Goal: Task Accomplishment & Management: Use online tool/utility

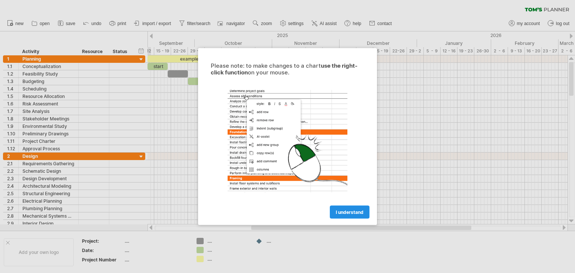
click at [350, 215] on span "I understand" at bounding box center [350, 213] width 28 height 6
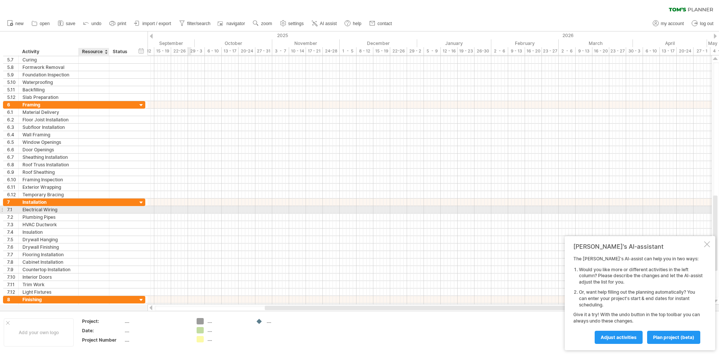
click at [93, 209] on div at bounding box center [93, 209] width 23 height 7
click at [122, 211] on div at bounding box center [121, 209] width 16 height 7
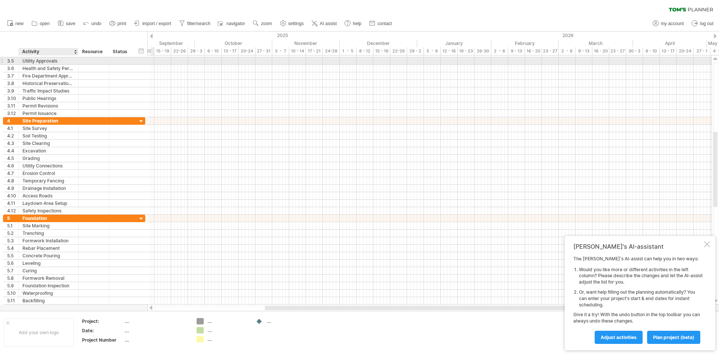
click at [69, 61] on div "Utility Approvals" at bounding box center [48, 60] width 52 height 7
click at [69, 61] on input "**********" at bounding box center [48, 60] width 52 height 7
click at [84, 61] on div at bounding box center [93, 60] width 23 height 7
click at [94, 60] on input "text" at bounding box center [93, 60] width 23 height 7
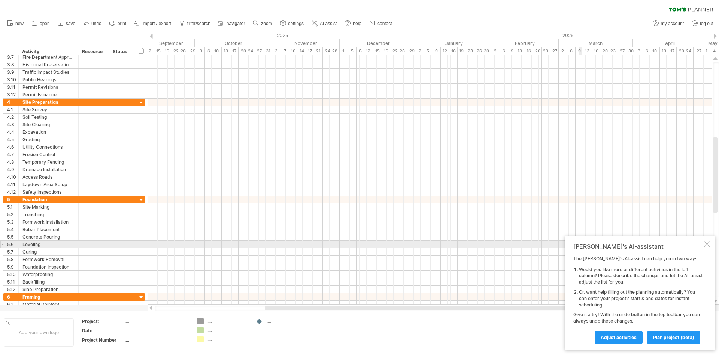
click at [575, 244] on div at bounding box center [707, 244] width 6 height 6
